Goal: Information Seeking & Learning: Learn about a topic

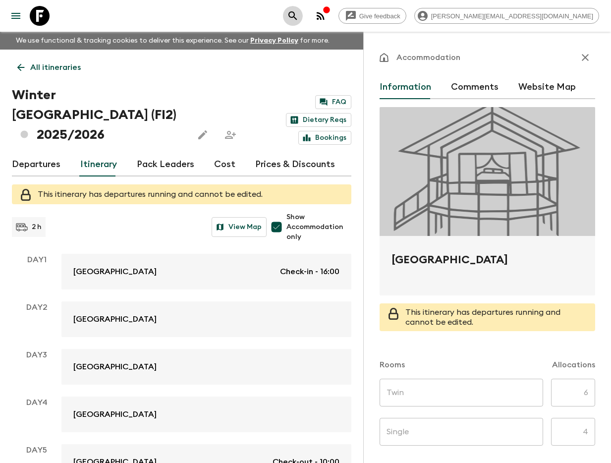
click at [299, 19] on icon "search adventures" at bounding box center [293, 16] width 12 height 12
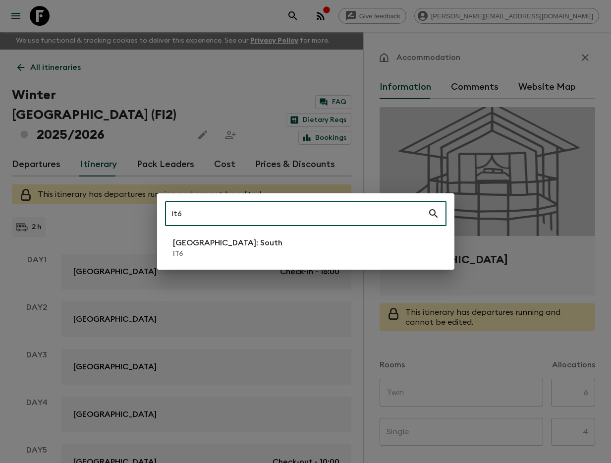
type input "it6"
click at [277, 241] on li "[GEOGRAPHIC_DATA]: South IT6" at bounding box center [305, 248] width 281 height 28
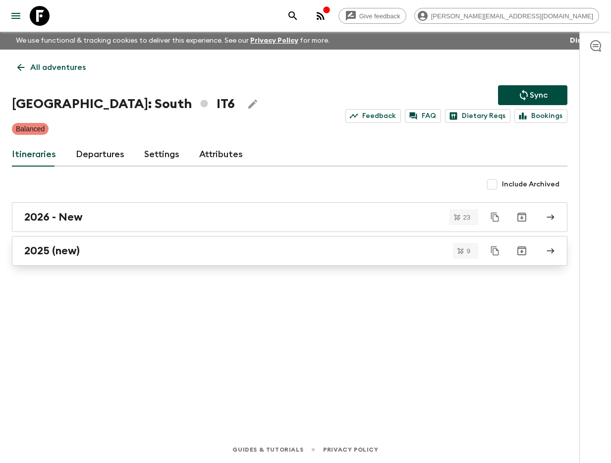
click at [80, 252] on div "2025 (new)" at bounding box center [280, 250] width 512 height 13
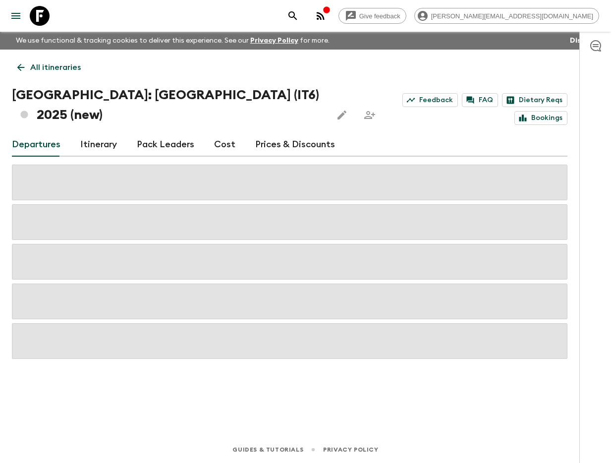
click at [88, 133] on link "Itinerary" at bounding box center [98, 145] width 37 height 24
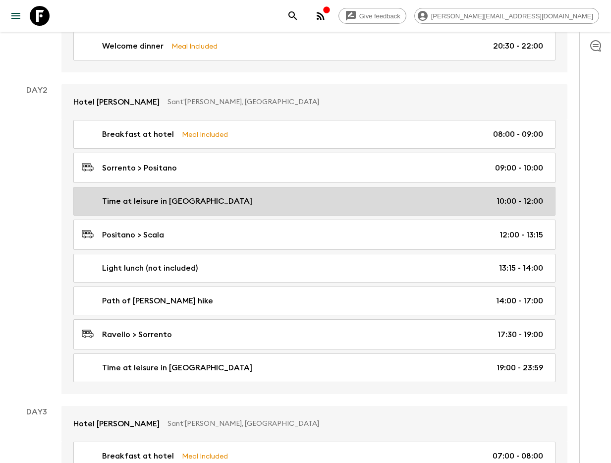
scroll to position [304, 0]
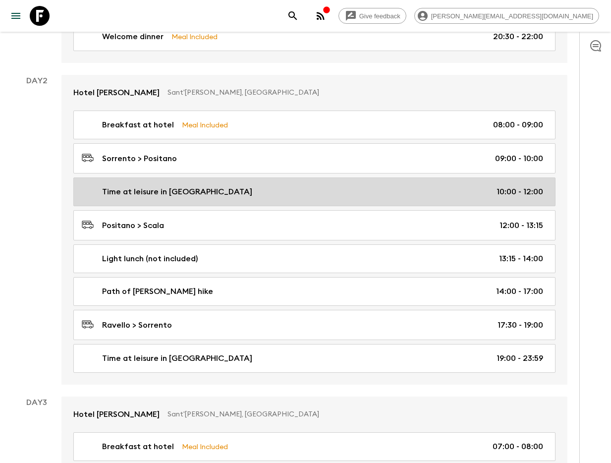
click at [192, 186] on p "Time at leisure in [GEOGRAPHIC_DATA]" at bounding box center [177, 192] width 150 height 12
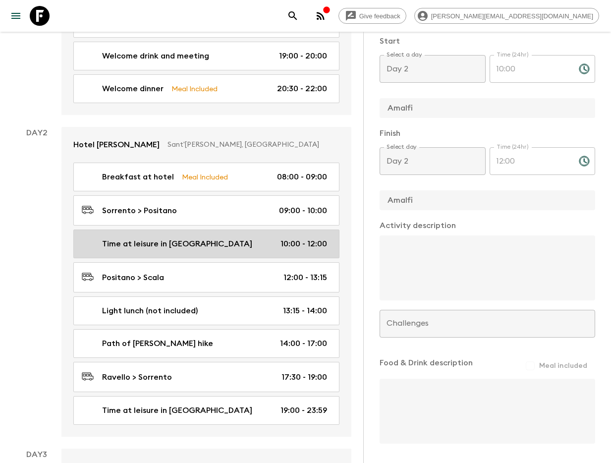
scroll to position [331, 0]
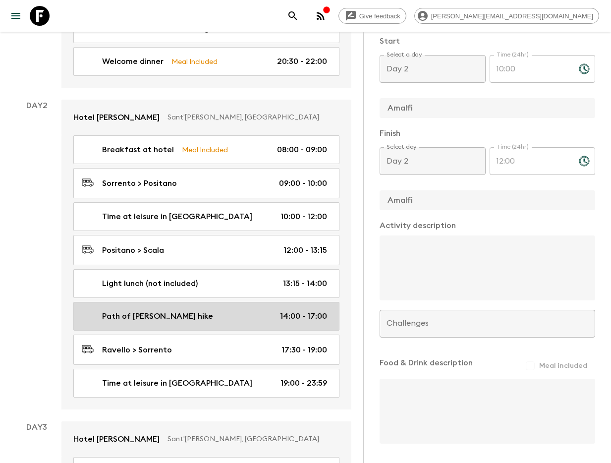
click at [216, 310] on div "Path of [PERSON_NAME] hike 14:00 - 17:00" at bounding box center [204, 316] width 245 height 12
type input "Path of [PERSON_NAME] hike"
checkbox input "true"
type input "Scala"
type input "Ravello"
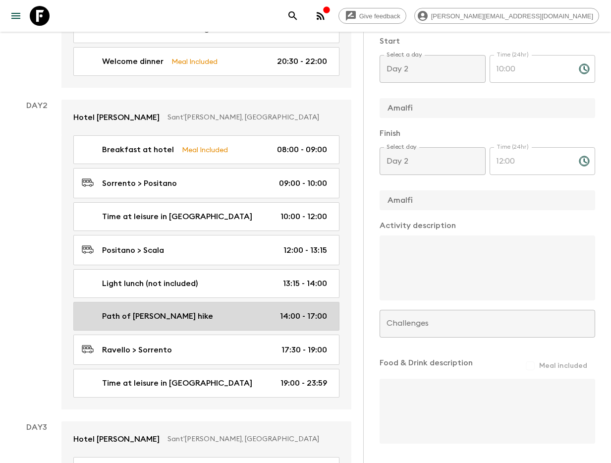
type textarea "This hike will start in Scala and end in [GEOGRAPHIC_DATA] following an easy pa…"
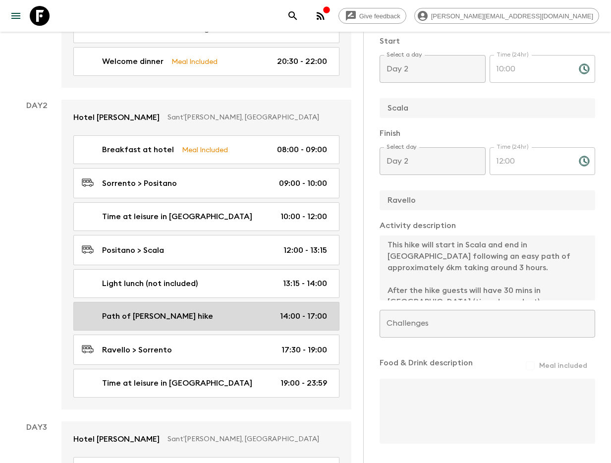
type input "14:00"
type input "17:00"
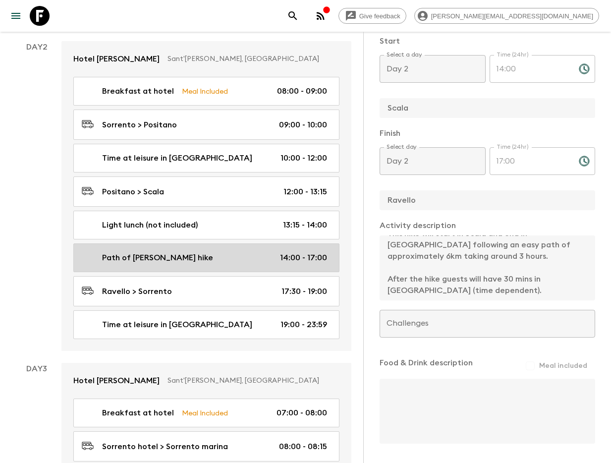
scroll to position [391, 0]
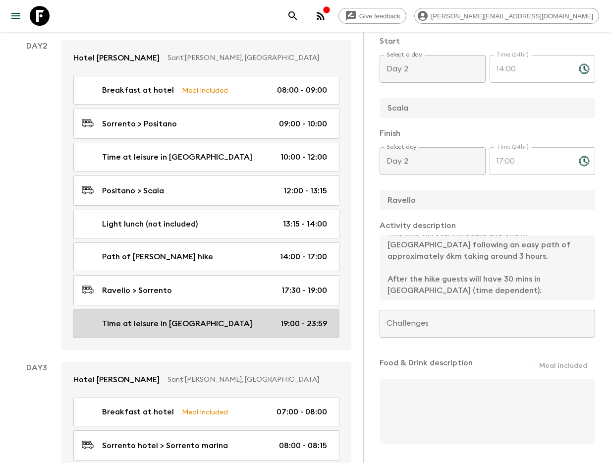
click at [196, 317] on p "Time at leisure in [GEOGRAPHIC_DATA]" at bounding box center [177, 323] width 150 height 12
type input "Time at leisure in [GEOGRAPHIC_DATA]"
checkbox input "false"
type input "Sorrento"
type input "Sorrento hotel"
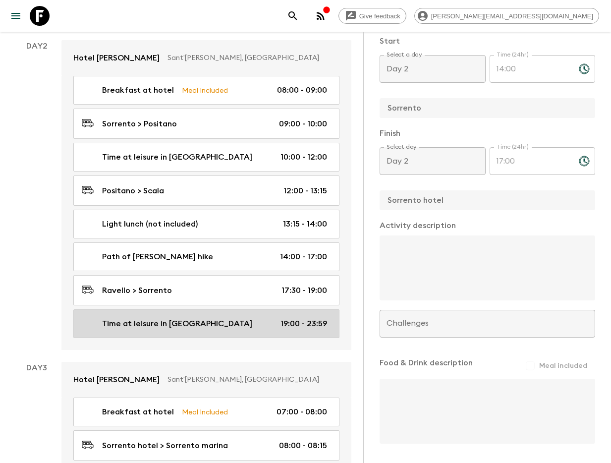
type input "19:00"
type input "23:59"
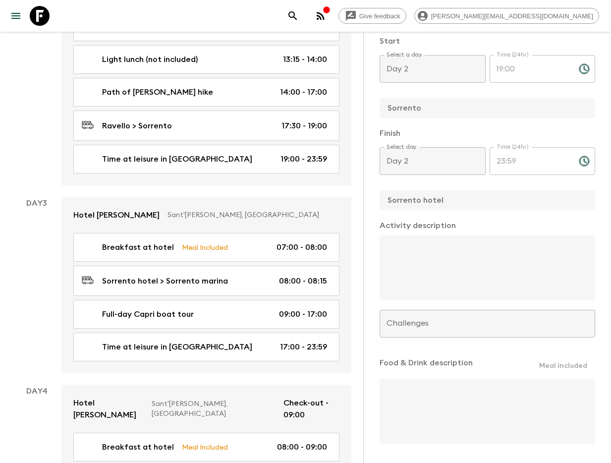
scroll to position [555, 0]
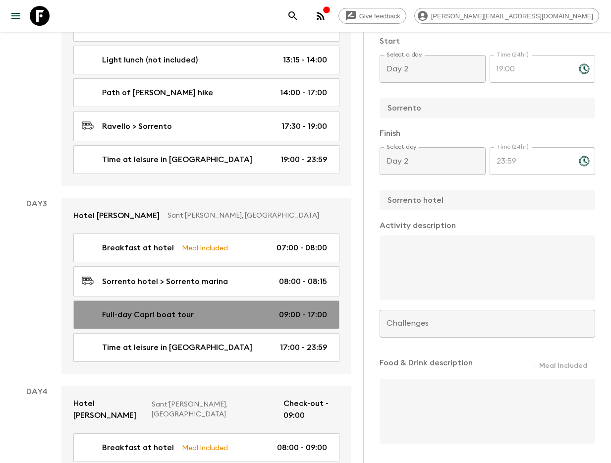
click at [171, 309] on p "Full-day Capri boat tour" at bounding box center [148, 315] width 92 height 12
type input "Full-day Capri boat tour"
checkbox input "true"
type input "Sorrento"
type textarea "Pick-up from your accommodation or nearest meeting point by your driver and tra…"
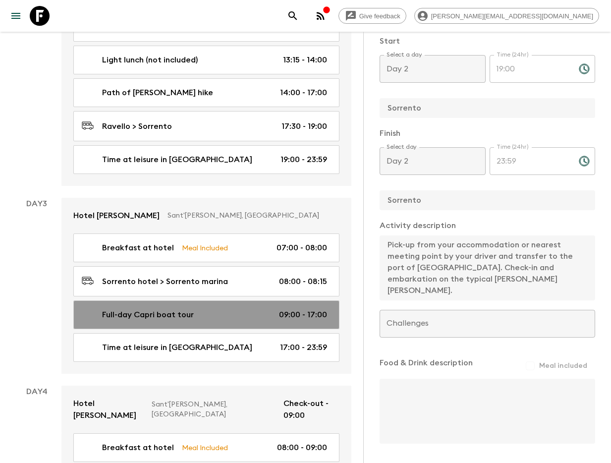
type input "Day 3"
type input "09:00"
type input "Day 3"
type input "17:00"
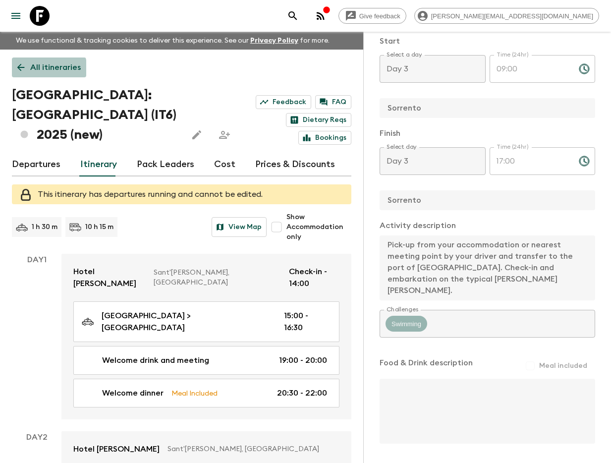
click at [38, 70] on p "All itineraries" at bounding box center [55, 67] width 51 height 12
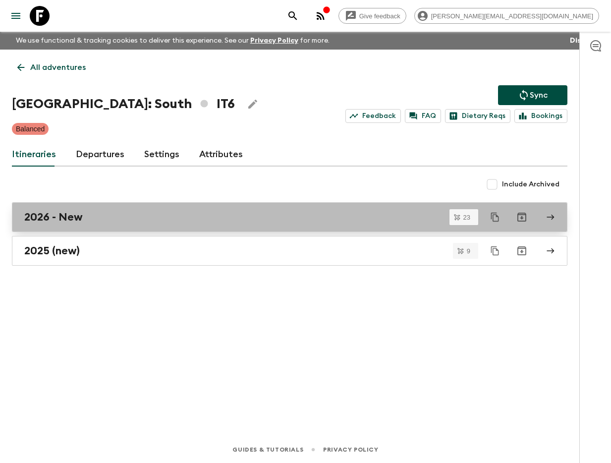
click at [97, 212] on div "2026 - New" at bounding box center [280, 216] width 512 height 13
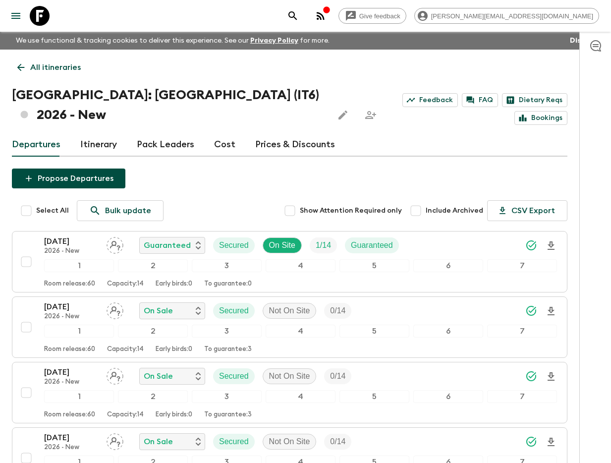
click at [45, 73] on link "All itineraries" at bounding box center [49, 67] width 74 height 20
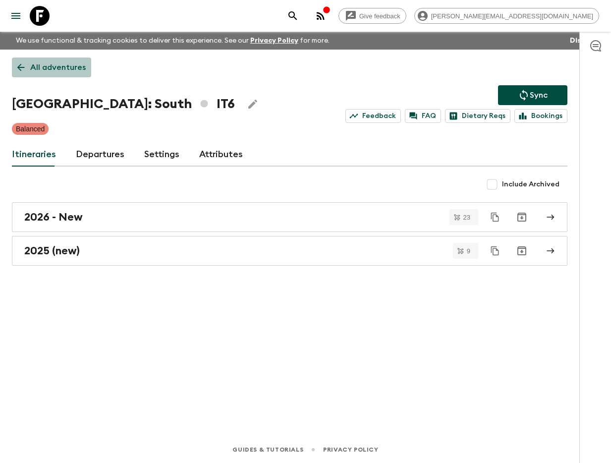
click at [52, 65] on p "All adventures" at bounding box center [57, 67] width 55 height 12
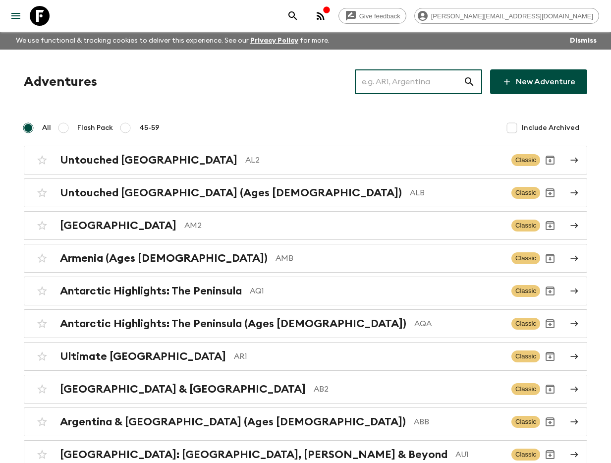
click at [427, 81] on input "text" at bounding box center [409, 82] width 108 height 28
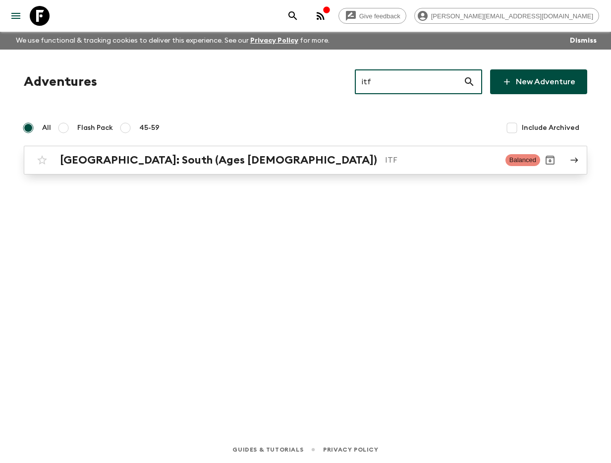
type input "itf"
click at [245, 166] on div "[GEOGRAPHIC_DATA]: South (Ages [DEMOGRAPHIC_DATA]) ITF Balanced" at bounding box center [286, 160] width 508 height 20
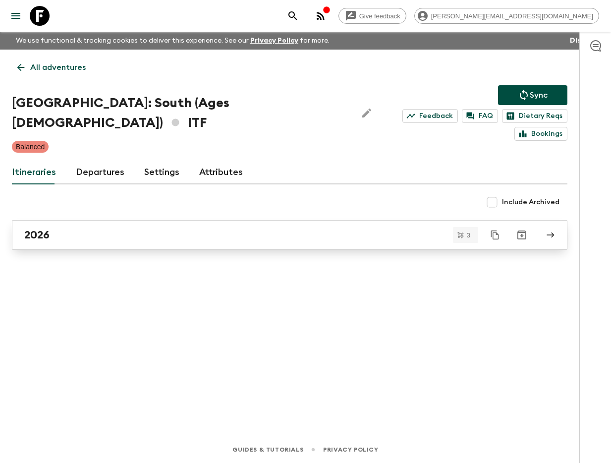
click at [215, 228] on div "2026" at bounding box center [280, 234] width 512 height 13
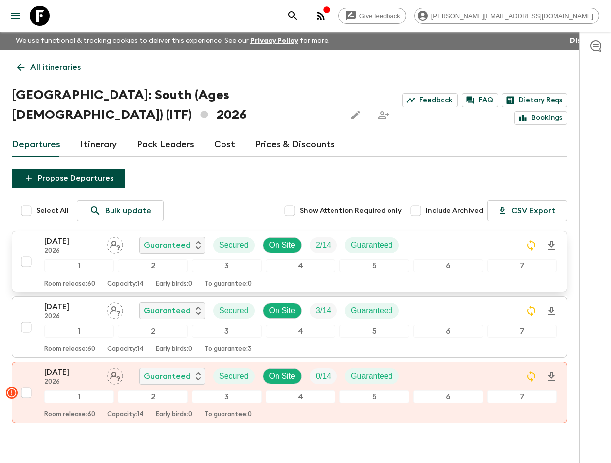
click at [73, 235] on p "[DATE]" at bounding box center [71, 241] width 54 height 12
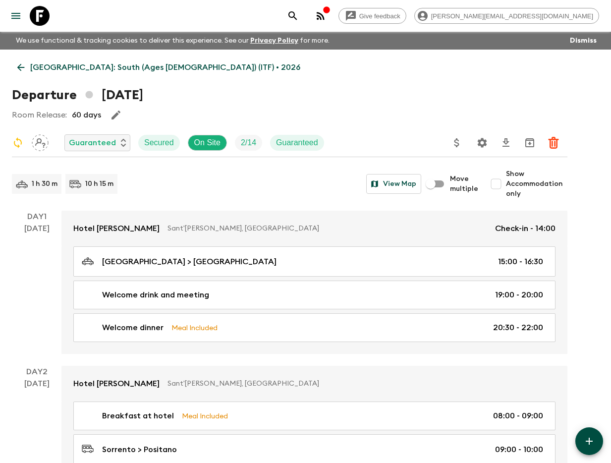
click at [506, 186] on input "Show Accommodation only" at bounding box center [496, 184] width 20 height 20
checkbox input "true"
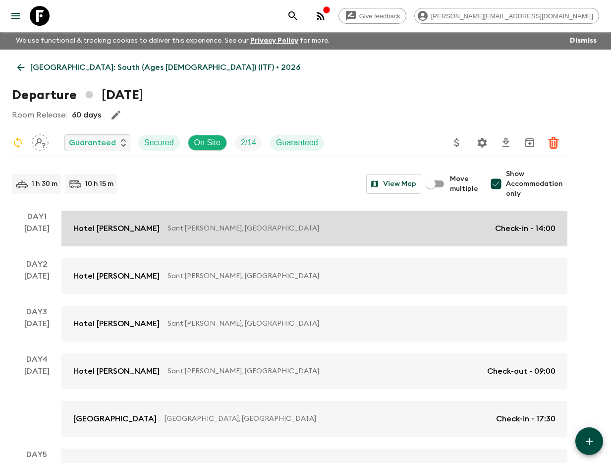
drag, startPoint x: 111, startPoint y: 216, endPoint x: 150, endPoint y: 219, distance: 38.2
click at [111, 216] on link "Hotel [PERSON_NAME] Sant'[PERSON_NAME], [GEOGRAPHIC_DATA] Check-in - 14:00" at bounding box center [314, 228] width 506 height 36
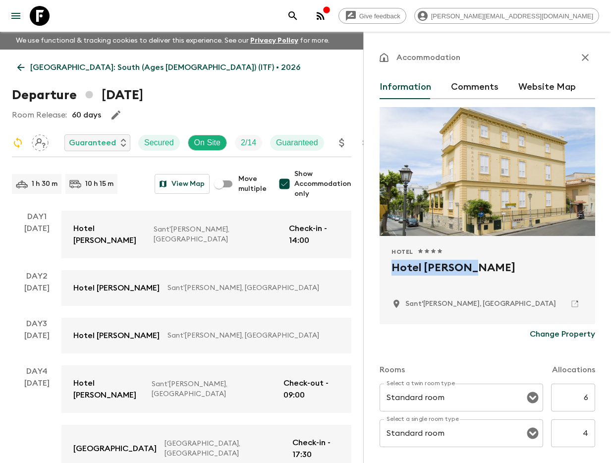
drag, startPoint x: 409, startPoint y: 268, endPoint x: 473, endPoint y: 270, distance: 64.4
click at [475, 269] on div "Hotel 1 Star 2 Stars 3 Stars 4 Stars 5 Stars Hotel [PERSON_NAME] Sant'[PERSON_N…" at bounding box center [486, 280] width 215 height 88
copy h2 "Hotel [PERSON_NAME]"
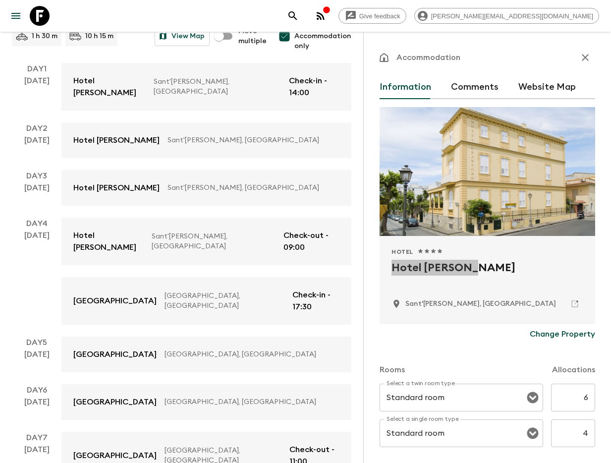
scroll to position [171, 0]
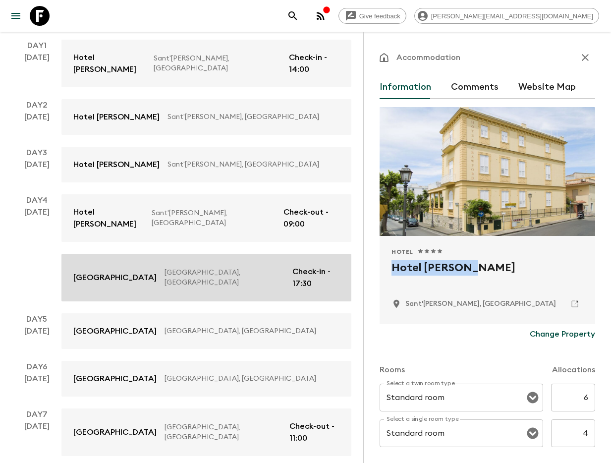
click at [114, 271] on p "[GEOGRAPHIC_DATA]" at bounding box center [114, 277] width 83 height 12
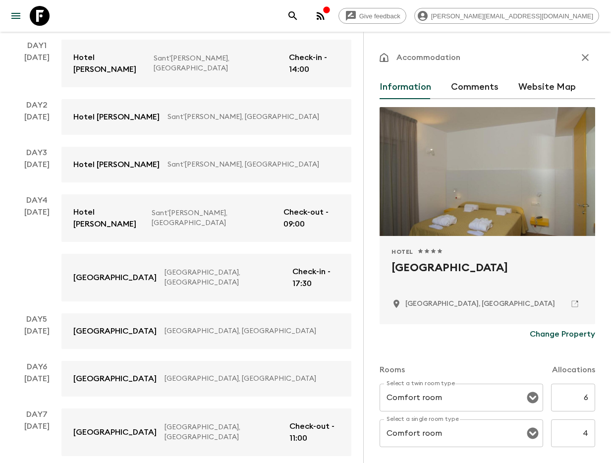
drag, startPoint x: 388, startPoint y: 267, endPoint x: 507, endPoint y: 269, distance: 119.4
click at [507, 269] on div "Hotel 1 Star 2 Stars 3 Stars 4 Stars 5 Stars Colle [GEOGRAPHIC_DATA], [GEOGRAPH…" at bounding box center [486, 280] width 215 height 88
copy h2 "[GEOGRAPHIC_DATA]"
